Goal: Obtain resource: Obtain resource

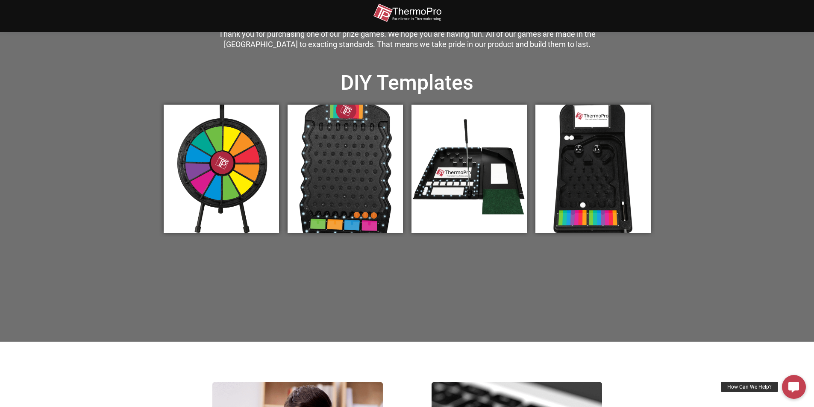
scroll to position [283, 0]
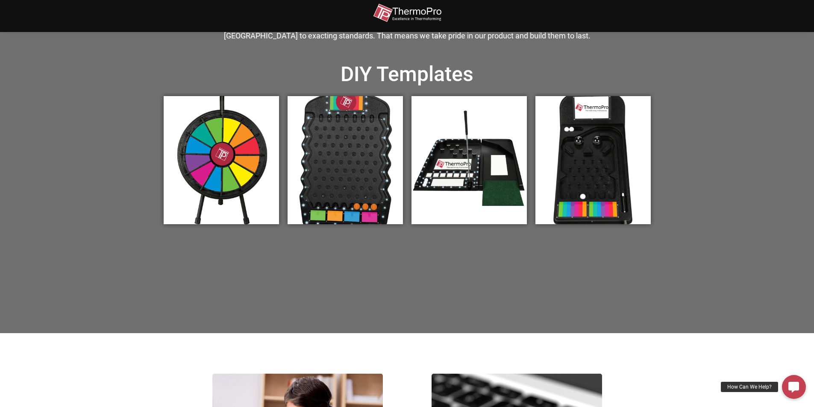
drag, startPoint x: 811, startPoint y: 77, endPoint x: 796, endPoint y: 151, distance: 75.3
click at [796, 151] on html "Skip to content Thank you for purchasing one of our prize games. We hope you ar…" at bounding box center [407, 286] width 814 height 1138
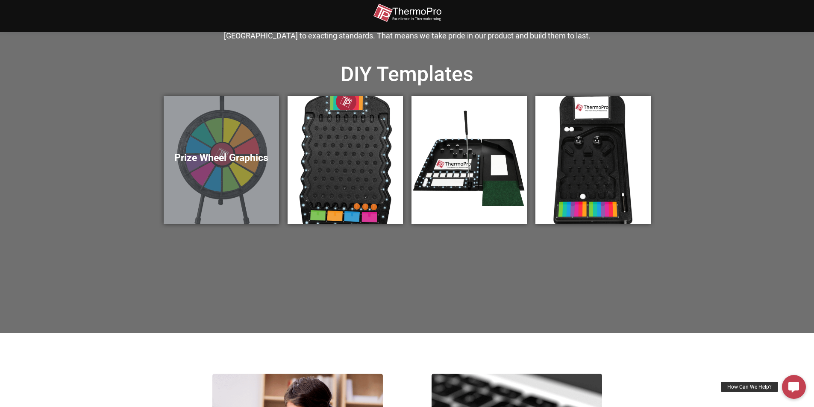
click at [206, 160] on h5 "Prize Wheel Graphics" at bounding box center [221, 158] width 98 height 12
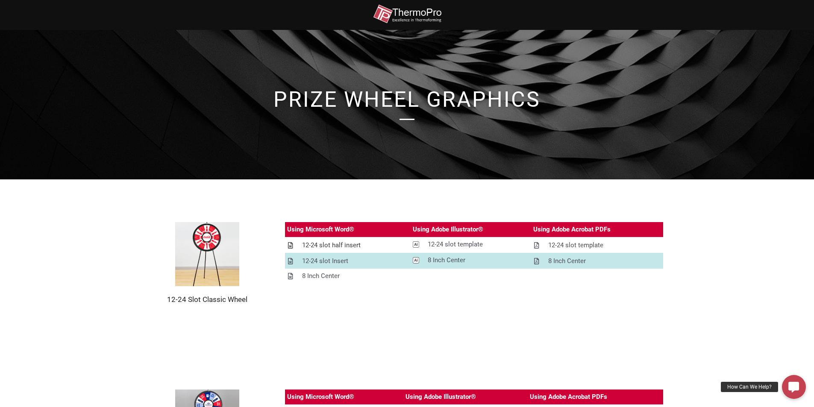
click at [327, 243] on div "12-24 slot half insert" at bounding box center [331, 245] width 59 height 11
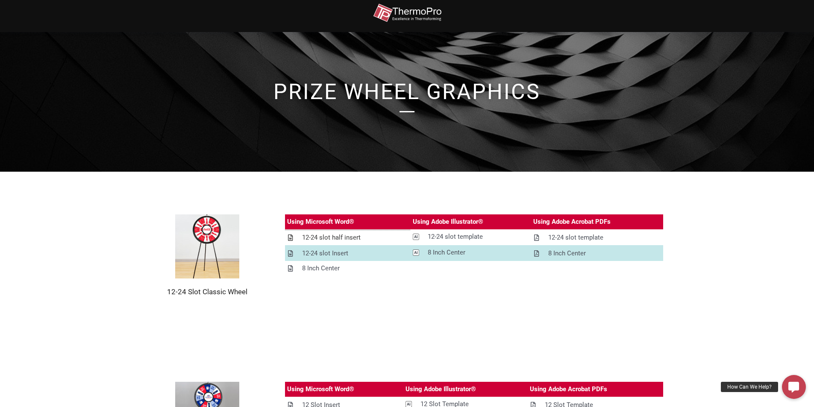
scroll to position [5, 0]
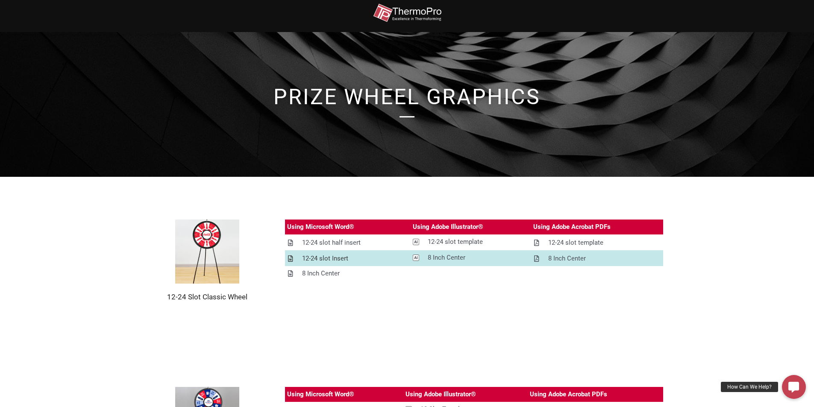
click at [330, 261] on div "12-24 slot Insert" at bounding box center [325, 258] width 46 height 11
click at [310, 255] on div "12-24 slot Insert" at bounding box center [325, 258] width 46 height 11
